Goal: Answer question/provide support

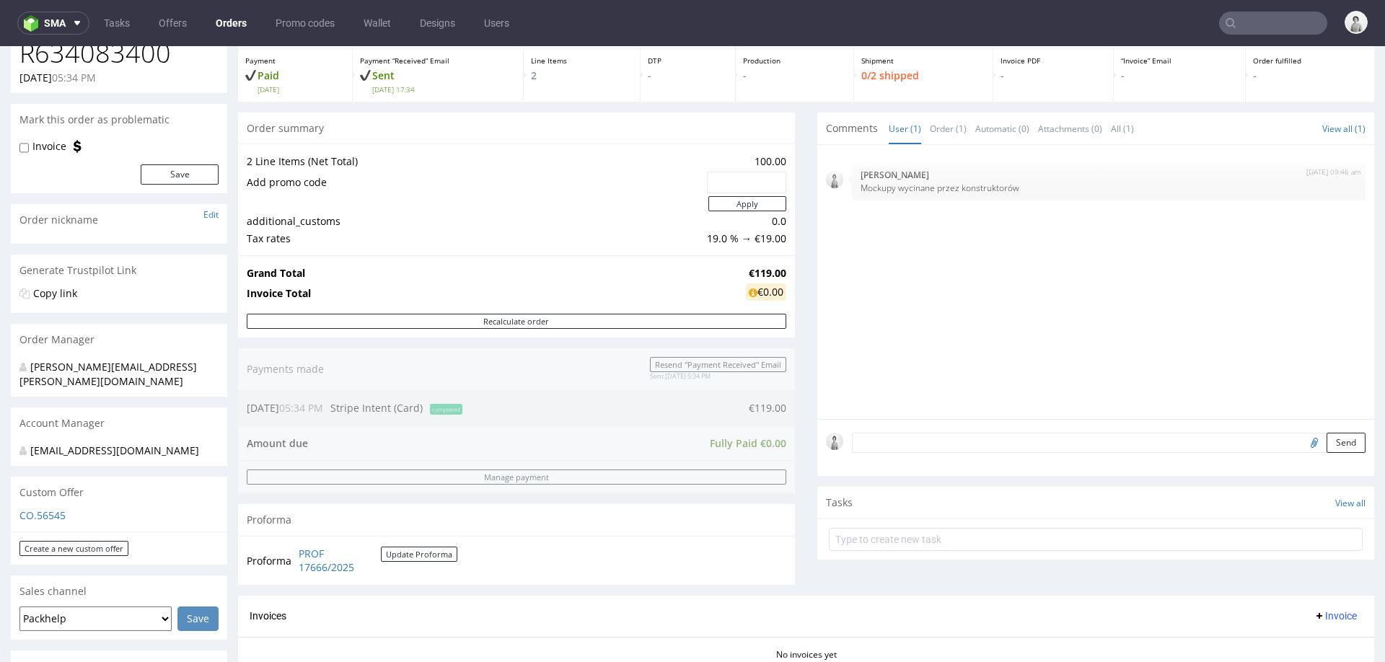
scroll to position [100, 0]
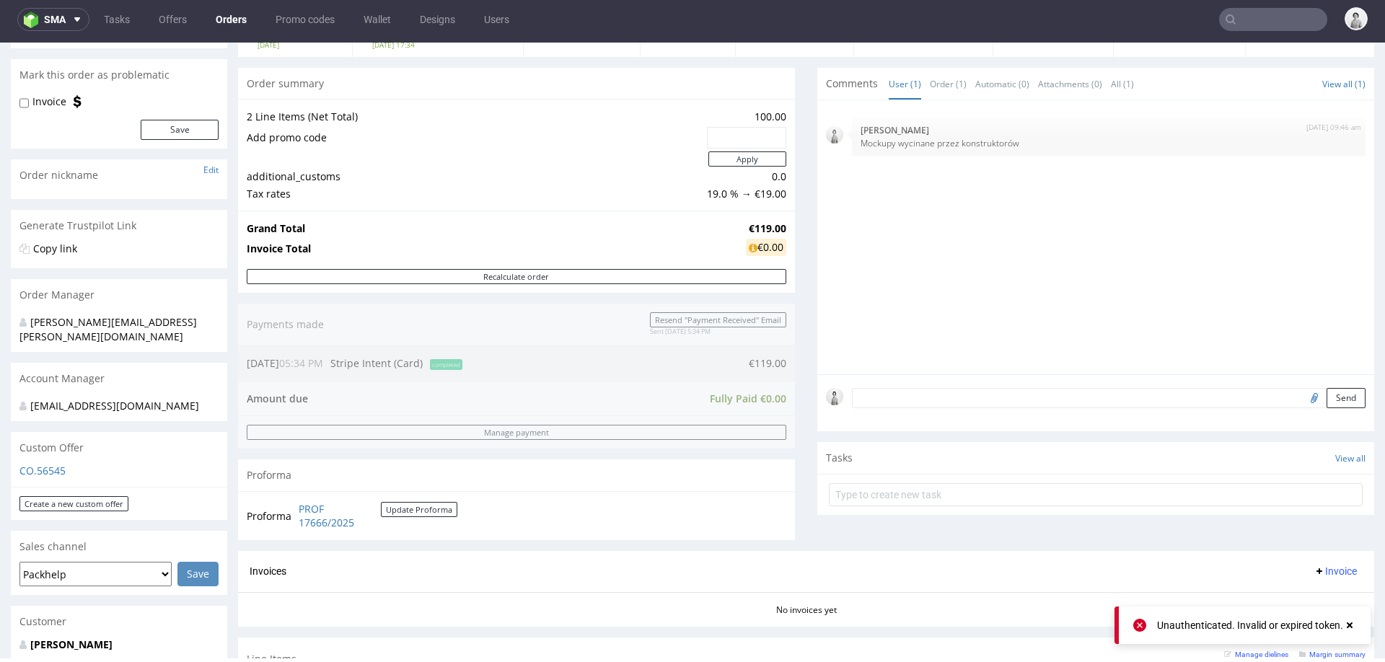
scroll to position [154, 0]
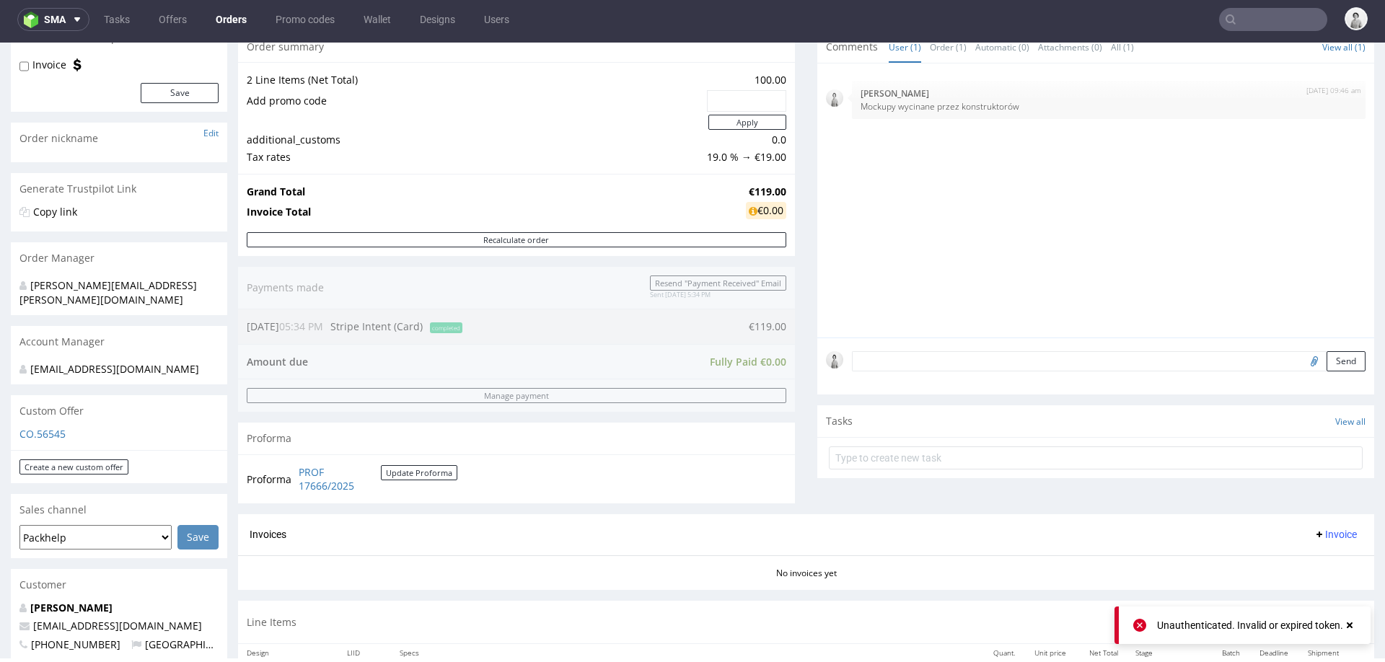
click at [902, 369] on form "Send" at bounding box center [1109, 361] width 514 height 21
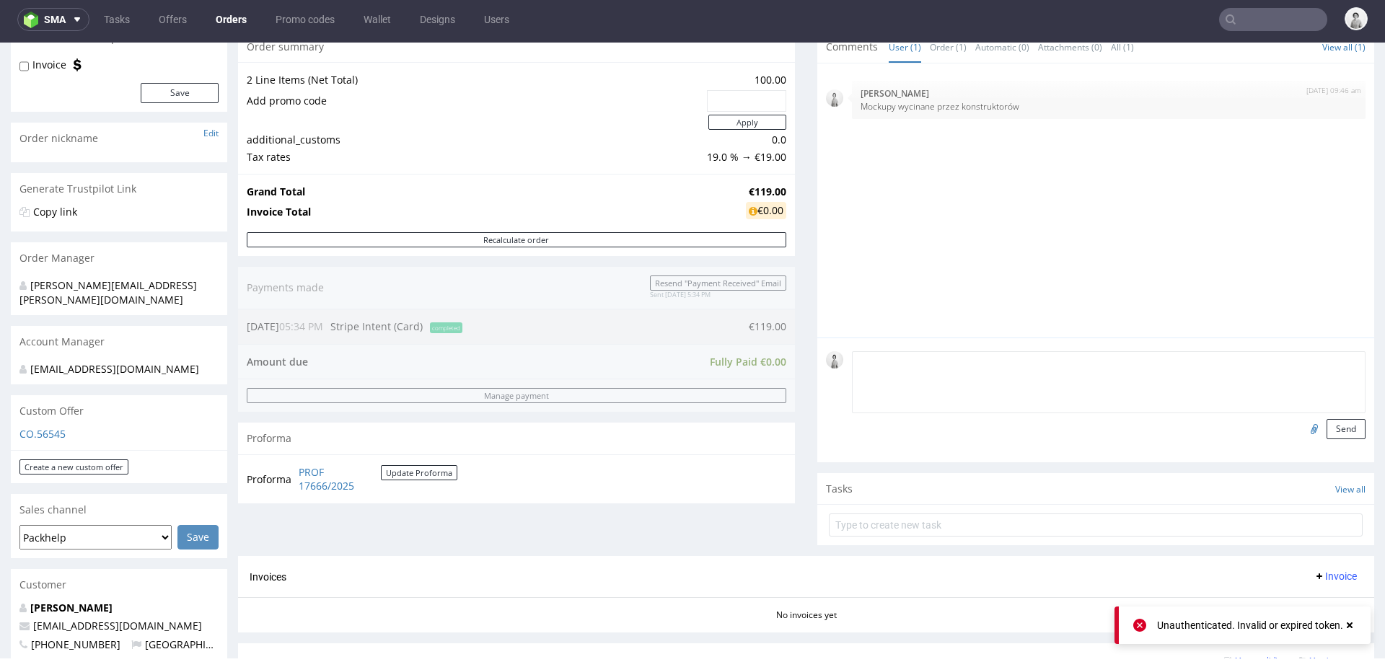
paste textarea "laura@melaja.fi"
type textarea "laura@melaja.fi"
paste textarea "UPS 1Z5A2R626809540133"
type textarea "UPS 1Z5A2R626809540133"
click at [1334, 424] on button "Send" at bounding box center [1345, 429] width 39 height 20
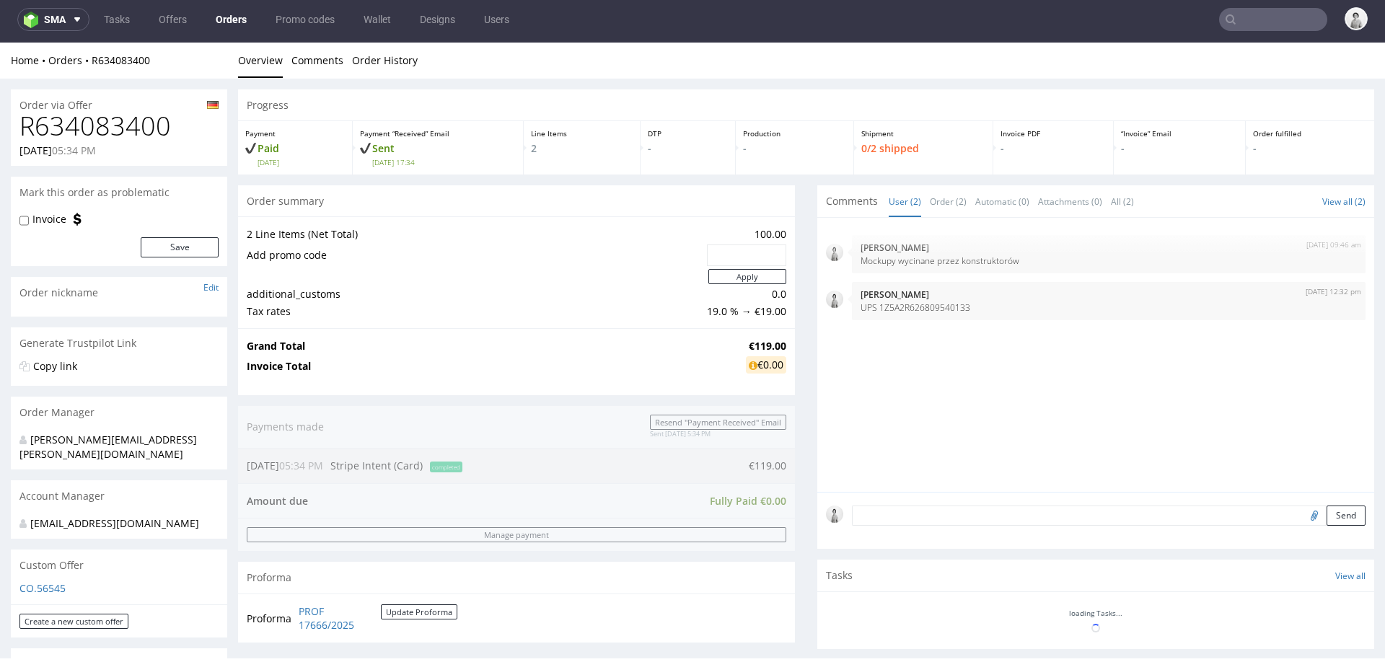
scroll to position [0, 0]
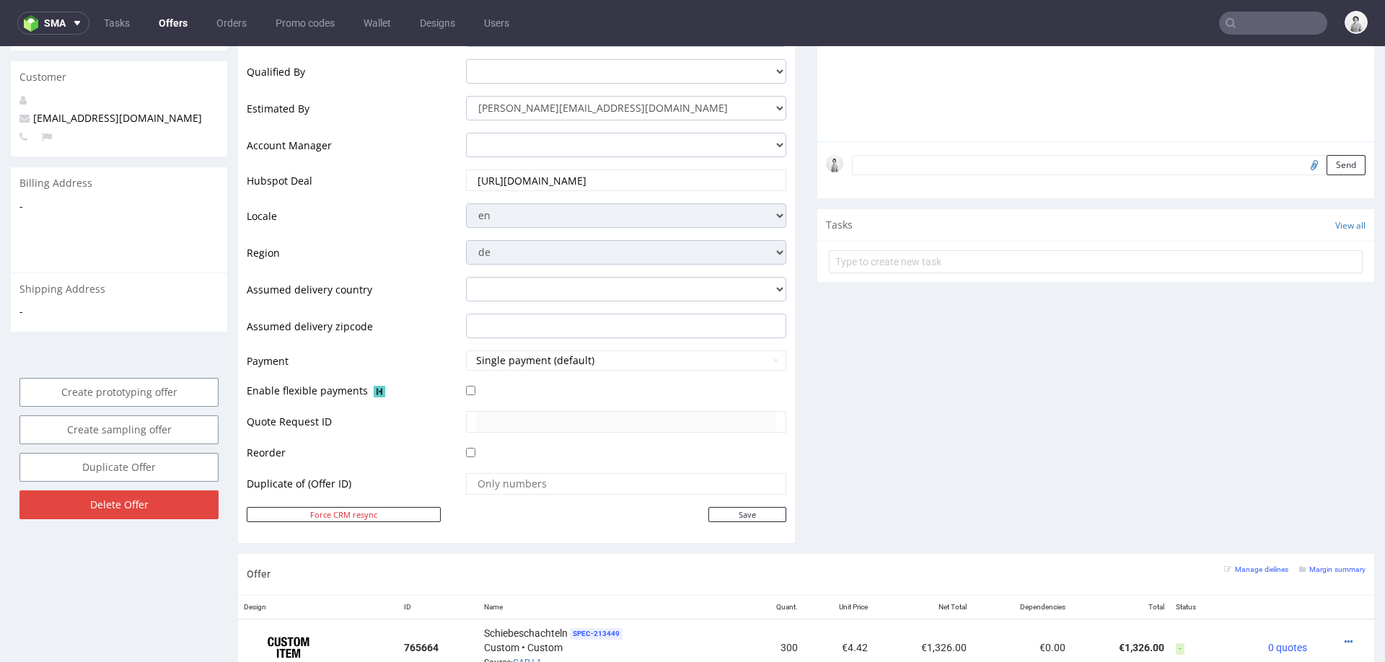
scroll to position [394, 0]
